Goal: Task Accomplishment & Management: Manage account settings

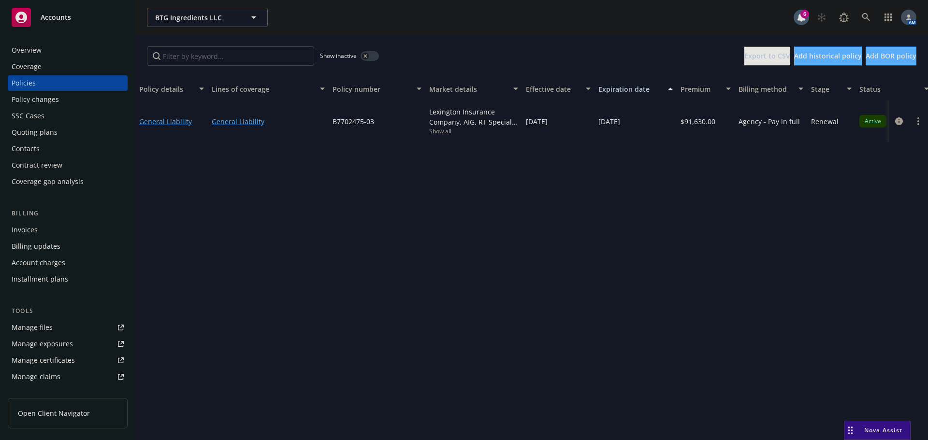
click at [33, 228] on div "Invoices" at bounding box center [25, 229] width 26 height 15
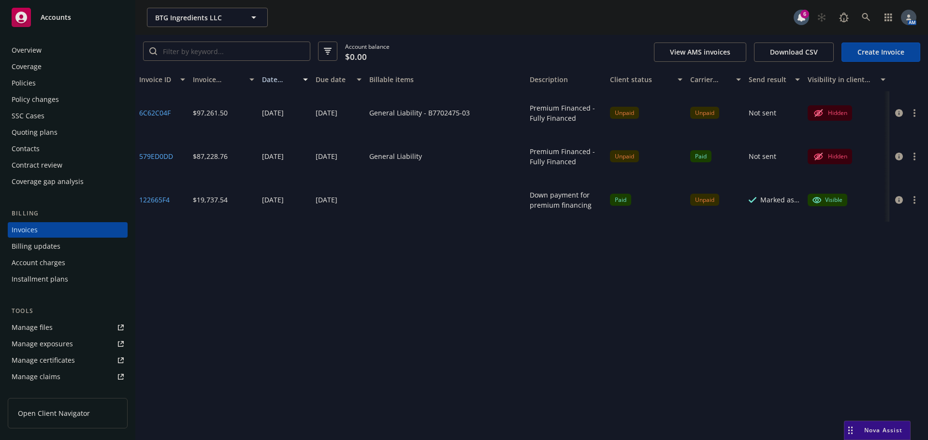
click at [20, 84] on div "Policies" at bounding box center [24, 82] width 24 height 15
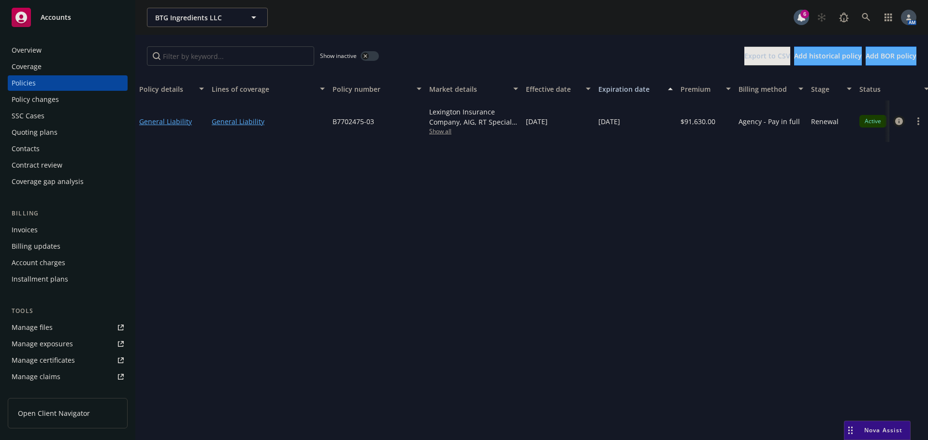
click at [903, 122] on link "circleInformation" at bounding box center [899, 122] width 12 height 12
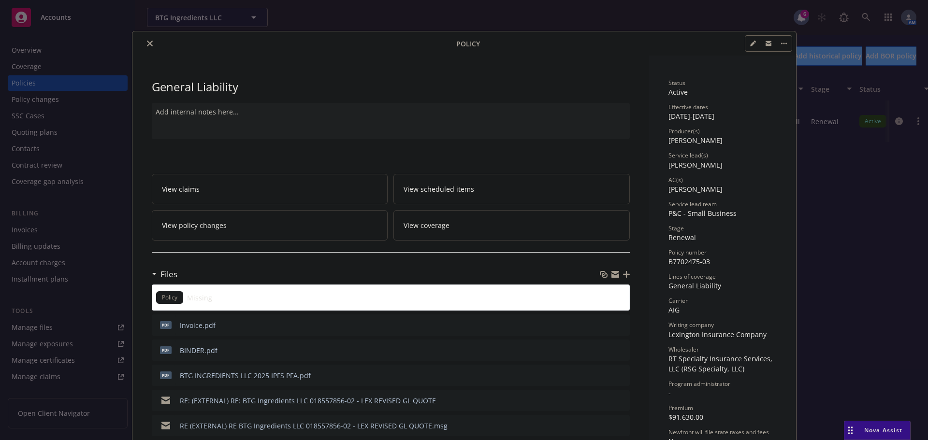
click at [147, 42] on icon "close" at bounding box center [150, 44] width 6 height 6
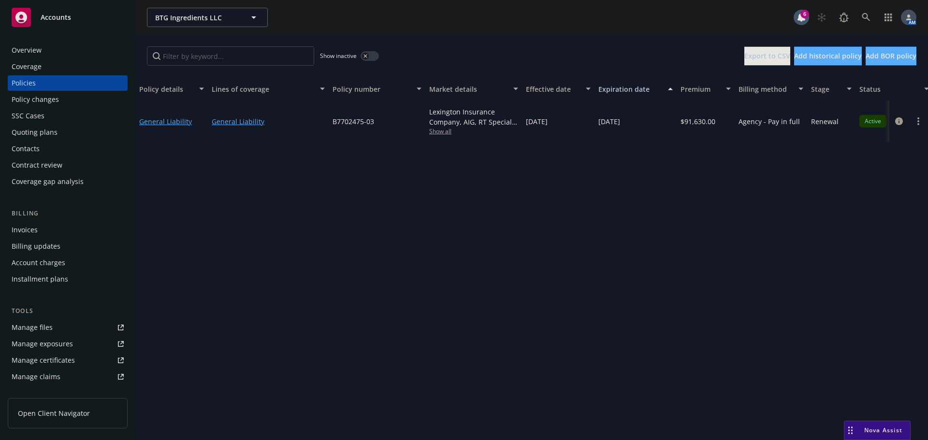
click at [28, 228] on div "Invoices" at bounding box center [25, 229] width 26 height 15
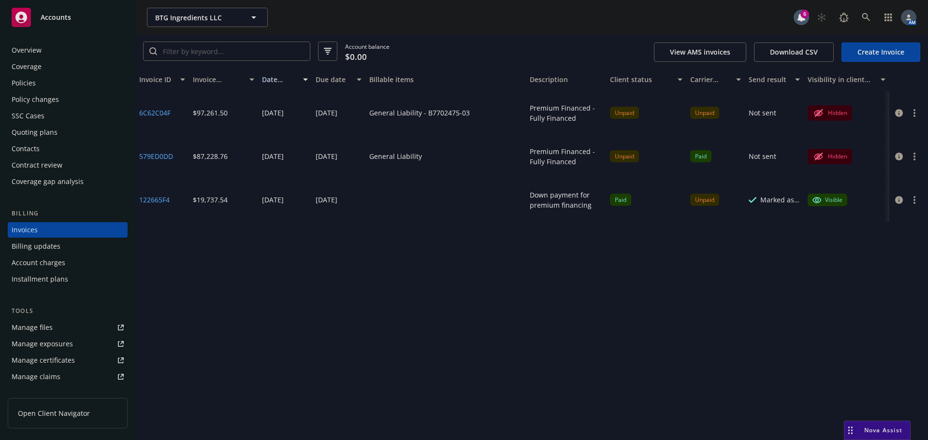
click at [917, 111] on button "button" at bounding box center [915, 113] width 12 height 12
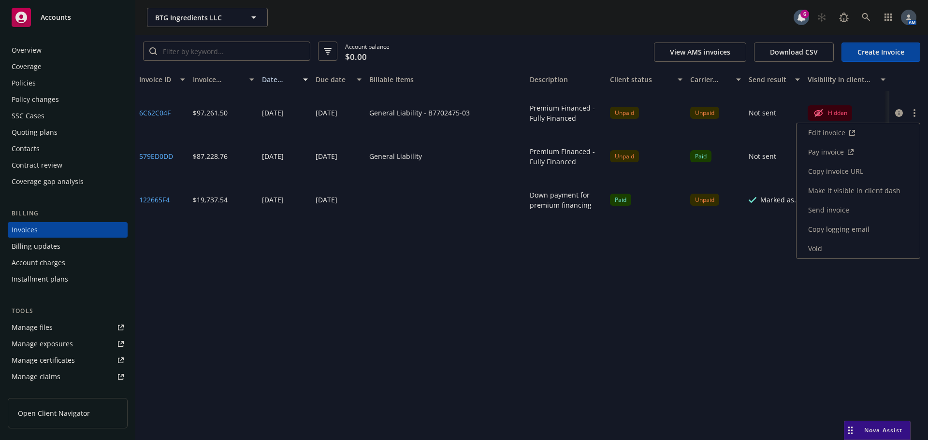
click at [830, 247] on link "Void" at bounding box center [858, 248] width 123 height 19
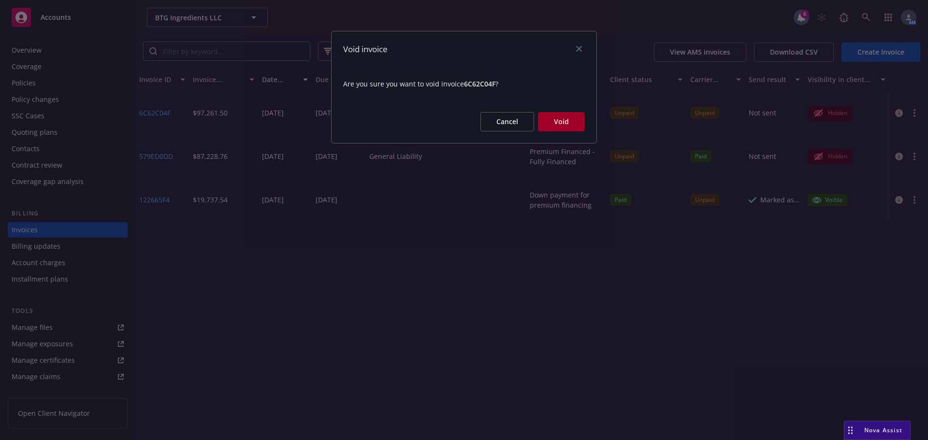
click at [563, 124] on button "Void" at bounding box center [561, 121] width 47 height 19
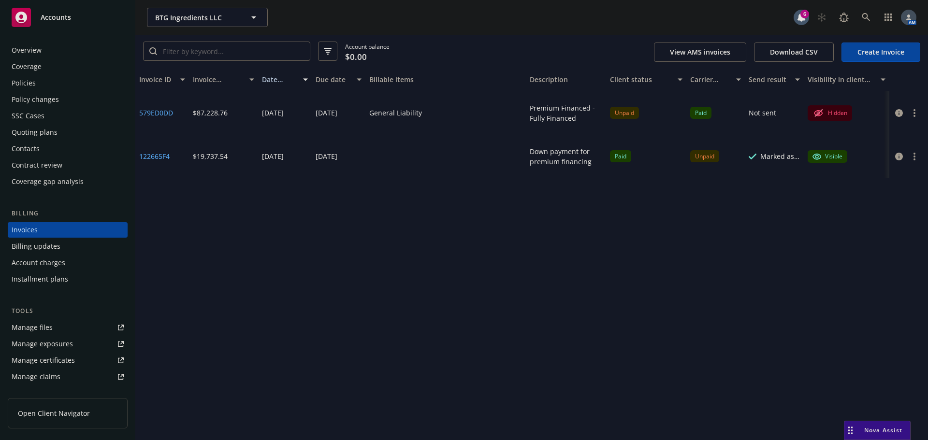
drag, startPoint x: 44, startPoint y: 85, endPoint x: 45, endPoint y: 95, distance: 10.2
click at [44, 85] on div "Policies" at bounding box center [68, 82] width 112 height 15
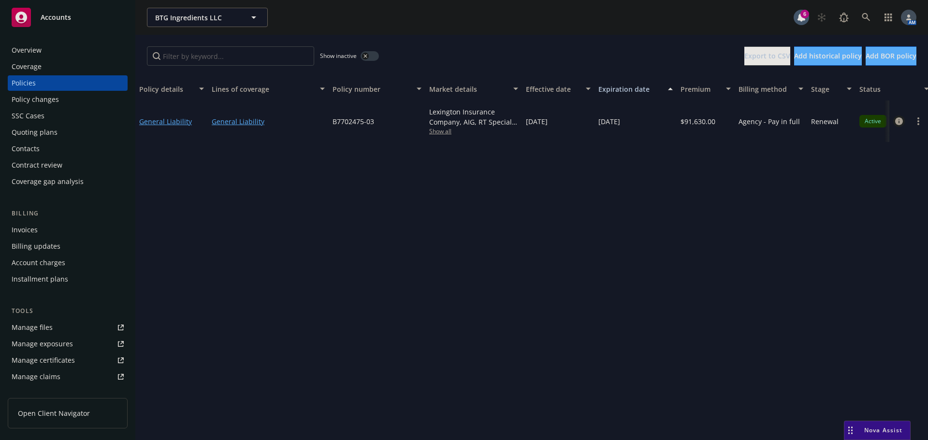
click at [900, 121] on icon "circleInformation" at bounding box center [899, 121] width 8 height 8
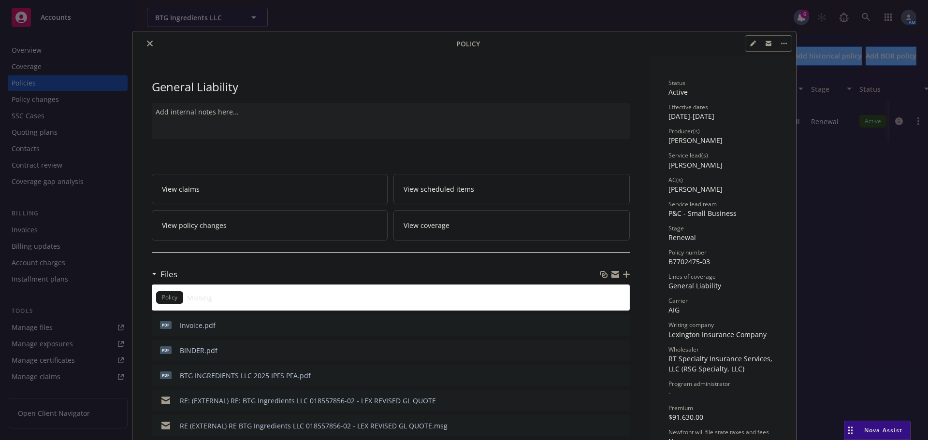
scroll to position [29, 0]
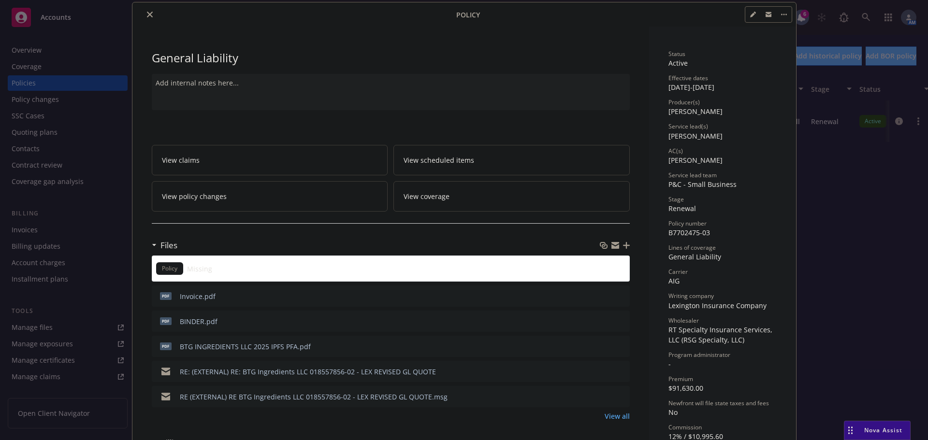
click at [620, 296] on icon "preview file" at bounding box center [620, 295] width 9 height 7
click at [147, 13] on icon "close" at bounding box center [150, 15] width 6 height 6
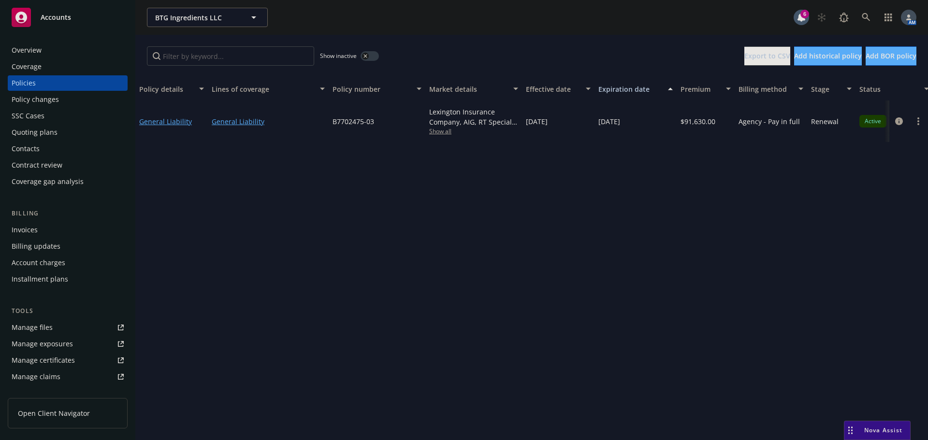
click at [32, 233] on div "Invoices" at bounding box center [25, 229] width 26 height 15
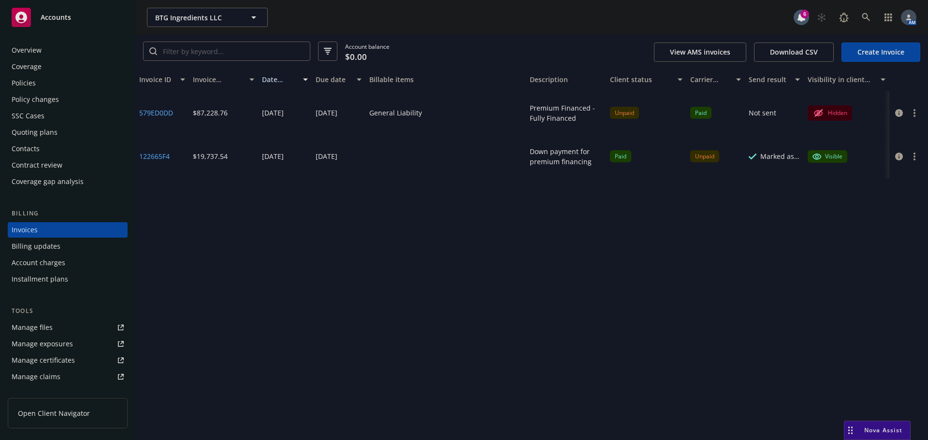
click at [885, 54] on link "Create Invoice" at bounding box center [881, 52] width 79 height 19
